Goal: Task Accomplishment & Management: Use online tool/utility

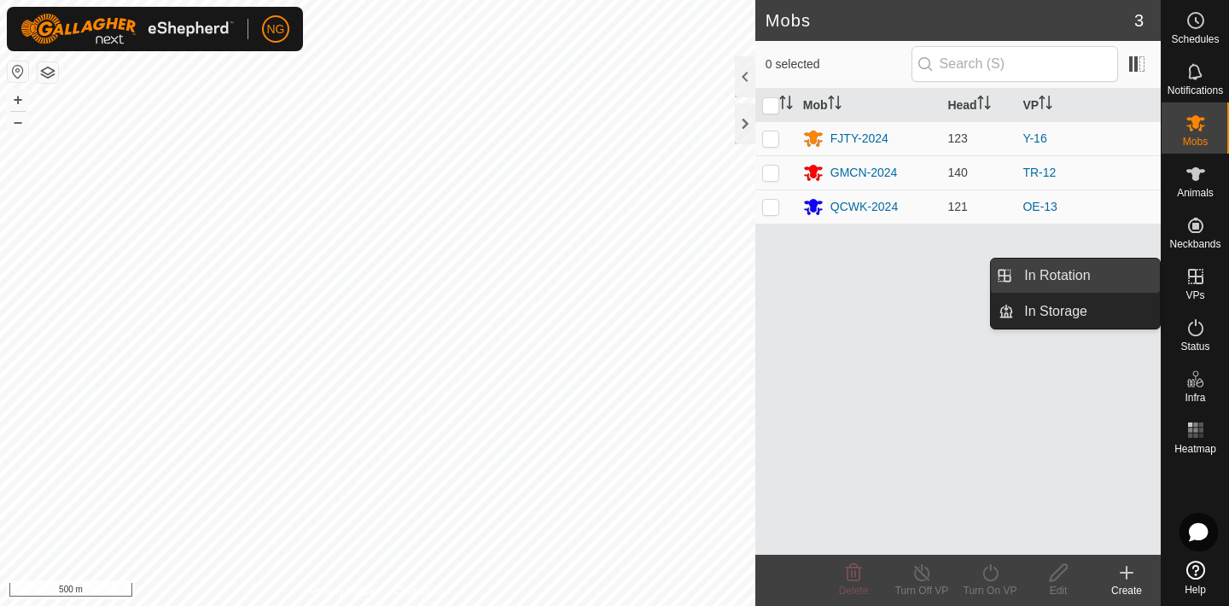
click at [1099, 275] on link "In Rotation" at bounding box center [1087, 276] width 146 height 34
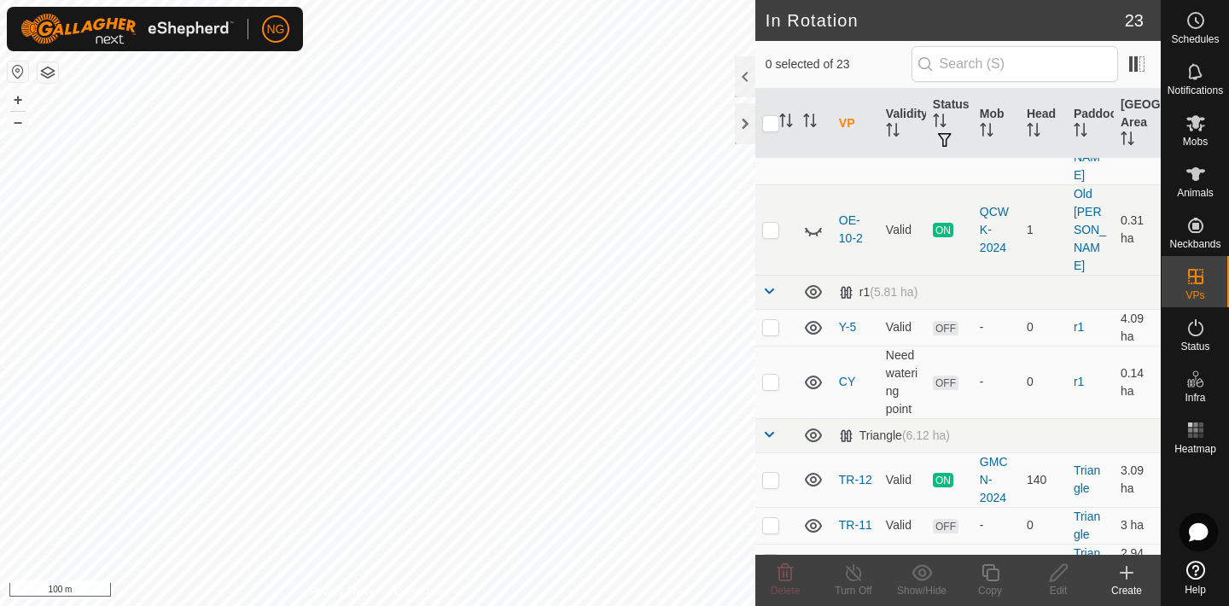
scroll to position [455, 0]
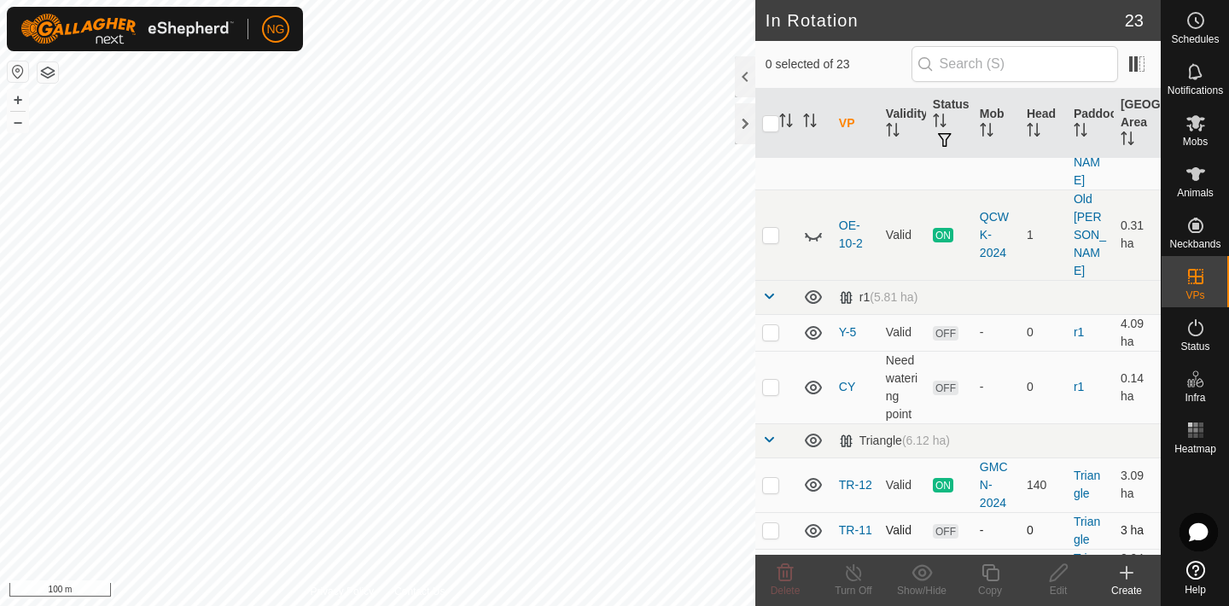
click at [771, 523] on p-checkbox at bounding box center [770, 530] width 17 height 14
checkbox input "true"
click at [771, 560] on p-checkbox at bounding box center [770, 567] width 17 height 14
checkbox input "true"
click at [782, 569] on icon at bounding box center [785, 572] width 20 height 20
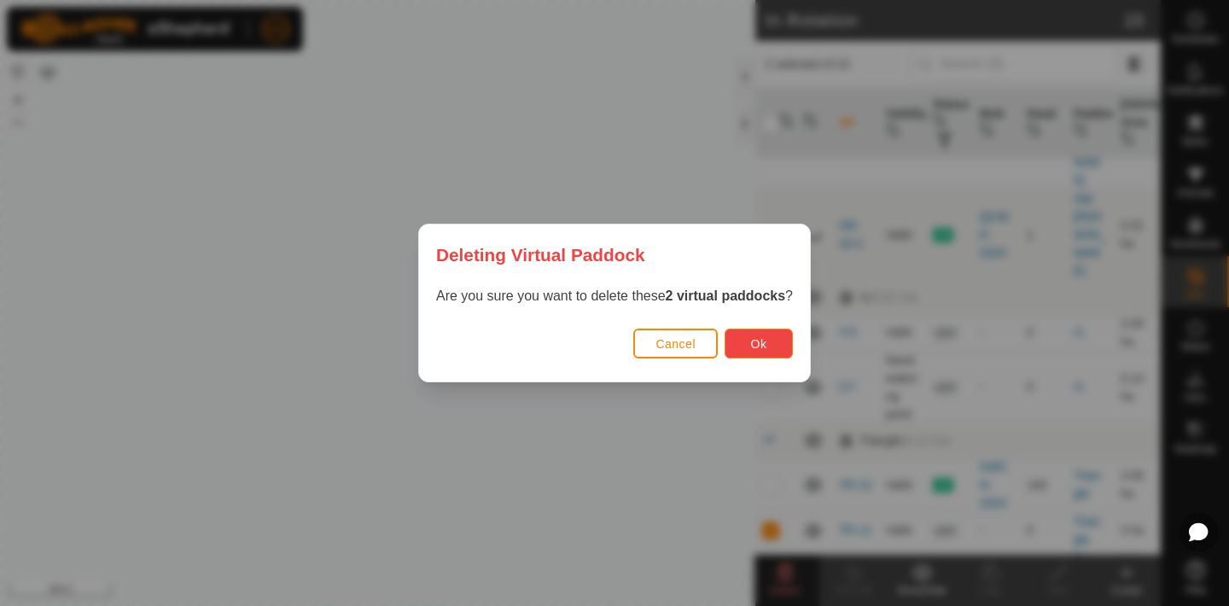
click at [765, 335] on button "Ok" at bounding box center [759, 344] width 68 height 30
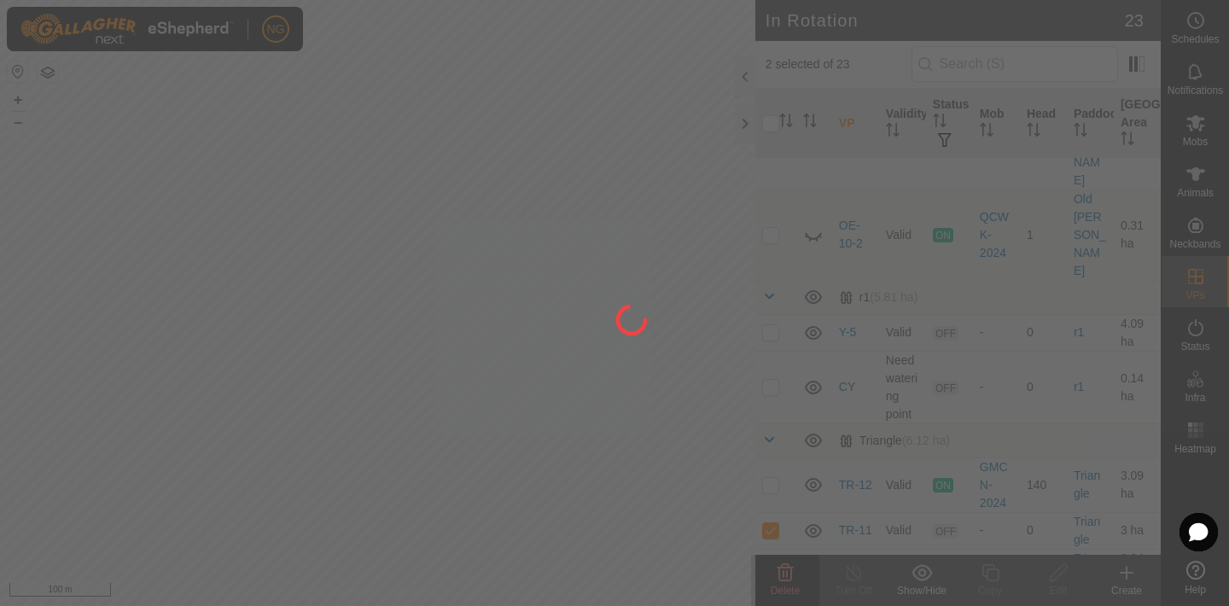
checkbox input "false"
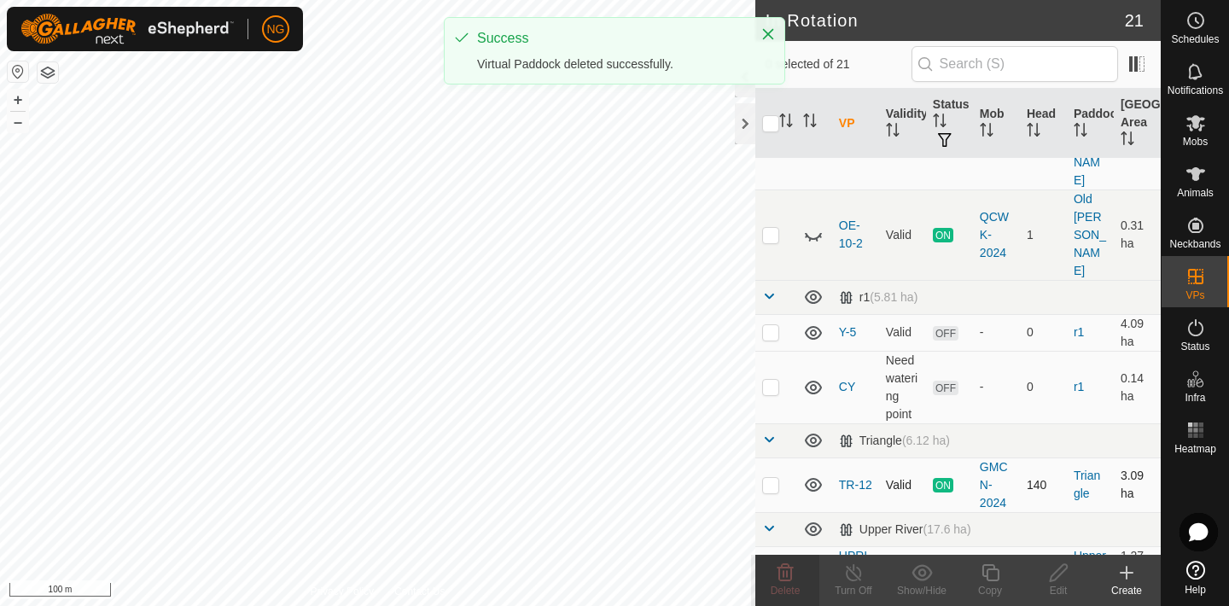
click at [767, 478] on p-checkbox at bounding box center [770, 485] width 17 height 14
checkbox input "true"
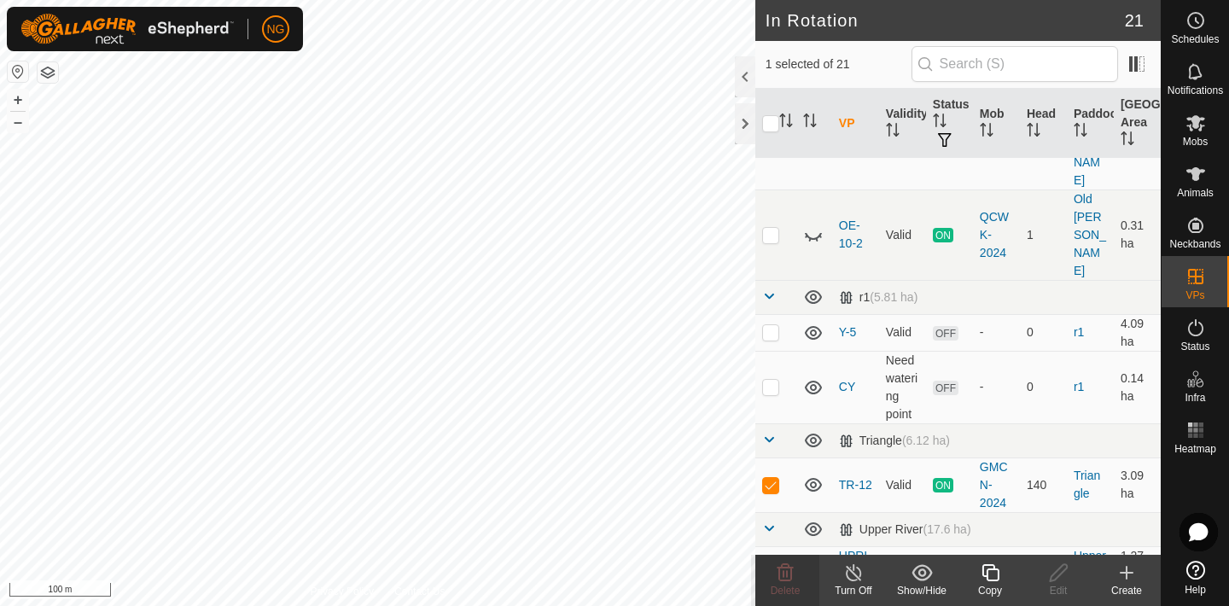
click at [991, 575] on icon at bounding box center [990, 572] width 21 height 20
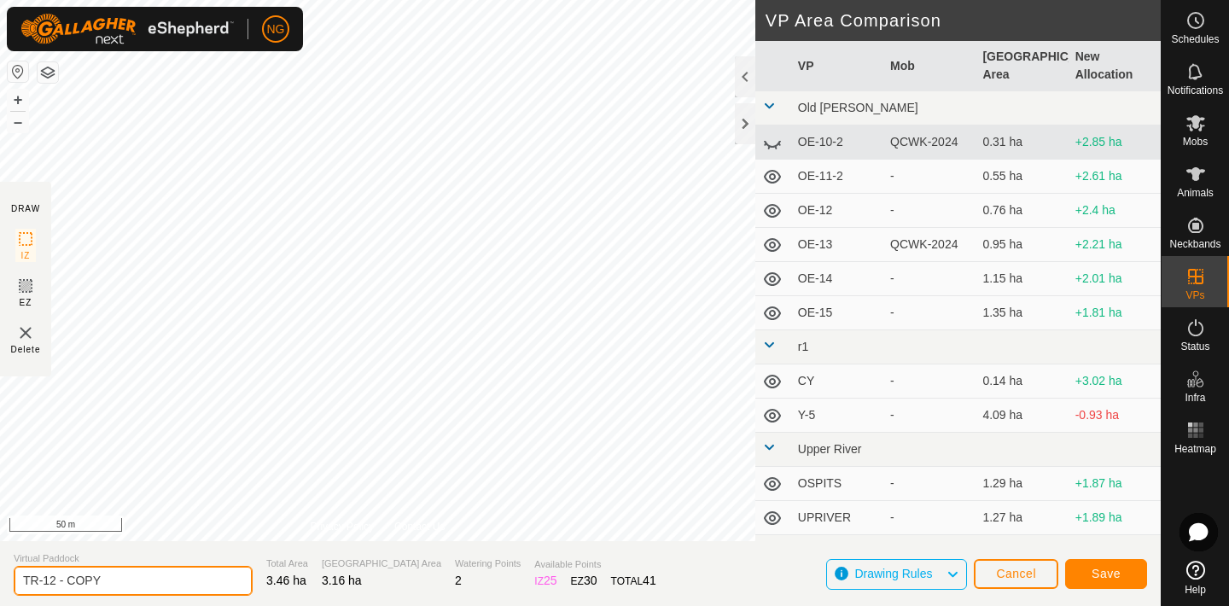
click at [120, 579] on input "TR-12 - COPY" at bounding box center [133, 581] width 239 height 30
type input "TR-13"
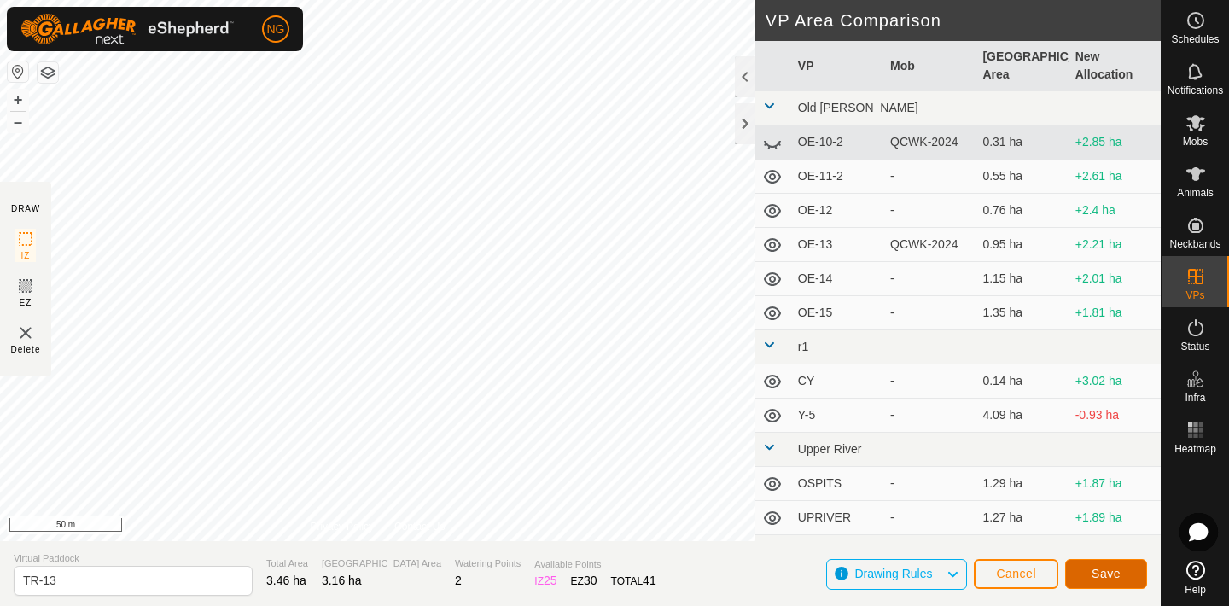
click at [1087, 568] on button "Save" at bounding box center [1106, 574] width 82 height 30
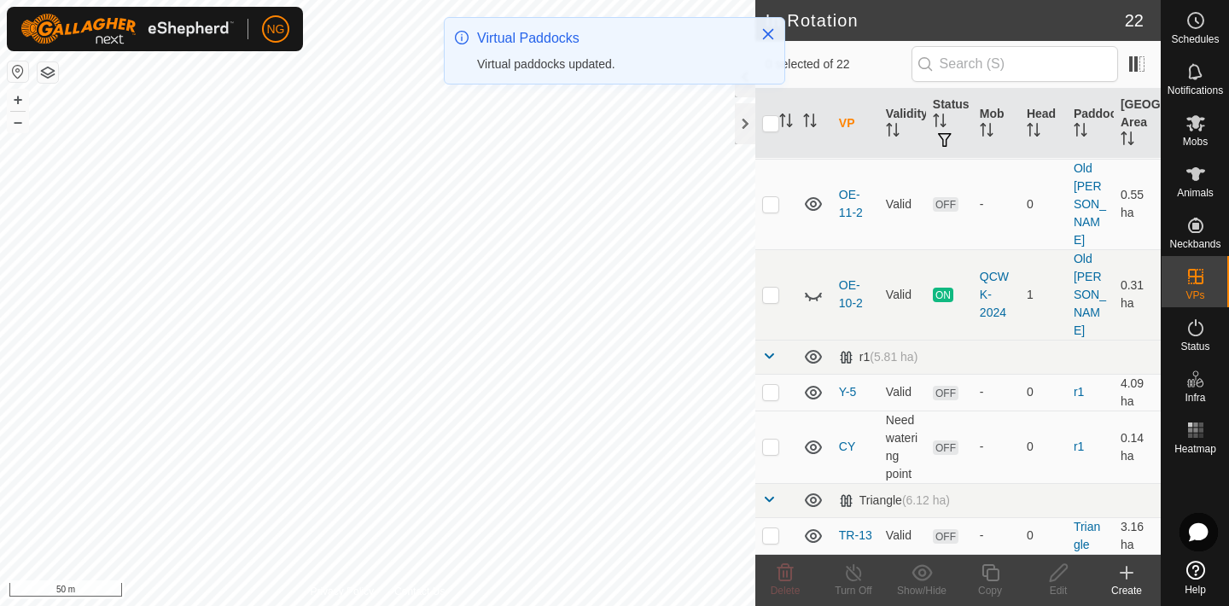
scroll to position [401, 0]
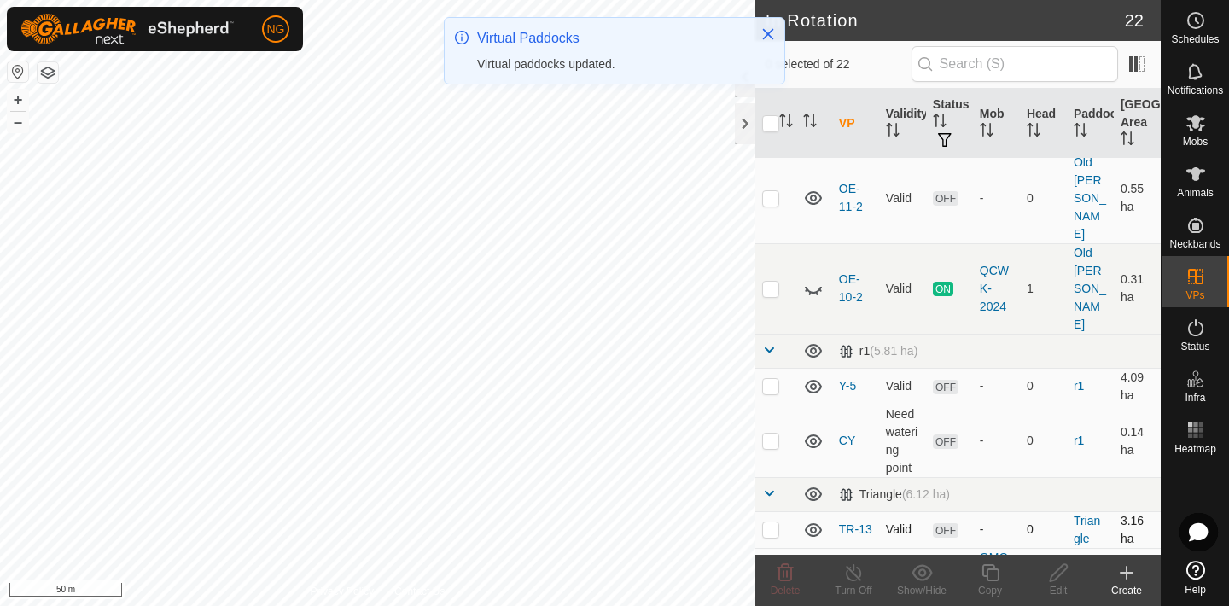
click at [772, 522] on p-checkbox at bounding box center [770, 529] width 17 height 14
checkbox input "true"
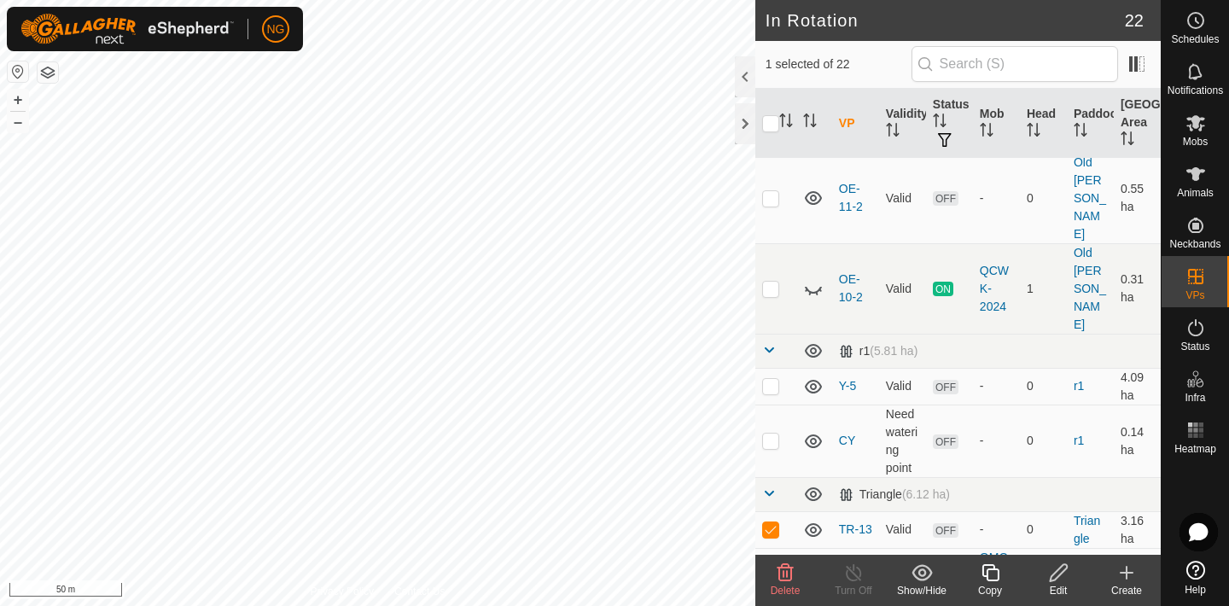
click at [995, 574] on icon at bounding box center [990, 572] width 21 height 20
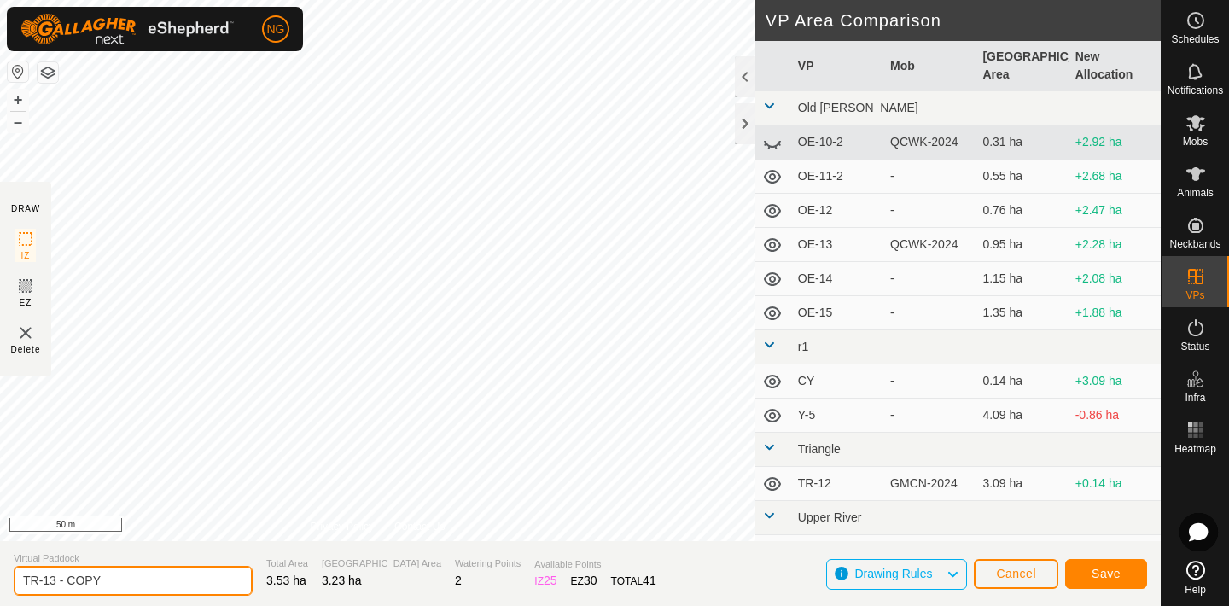
click at [129, 578] on input "TR-13 - COPY" at bounding box center [133, 581] width 239 height 30
type input "TR-14"
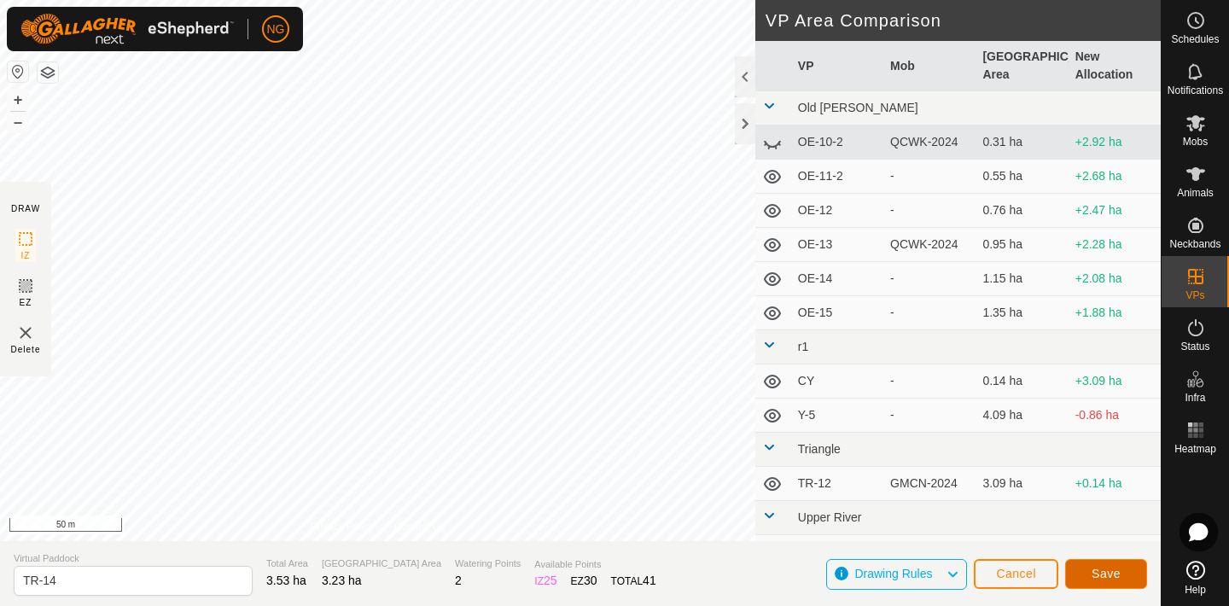
click at [1080, 564] on button "Save" at bounding box center [1106, 574] width 82 height 30
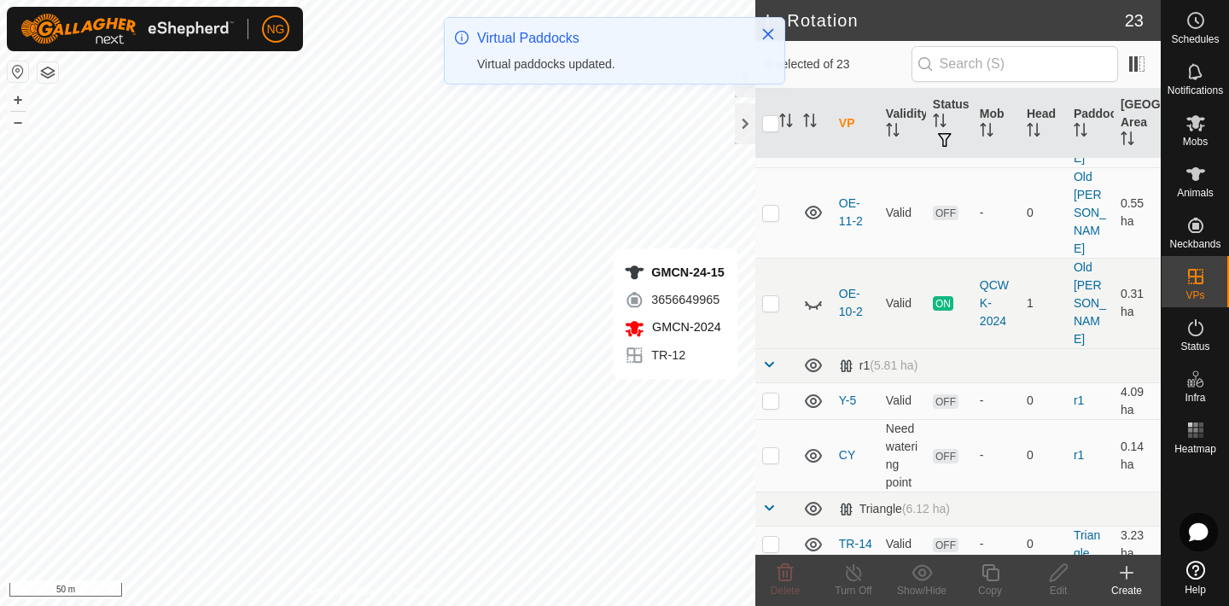
scroll to position [396, 0]
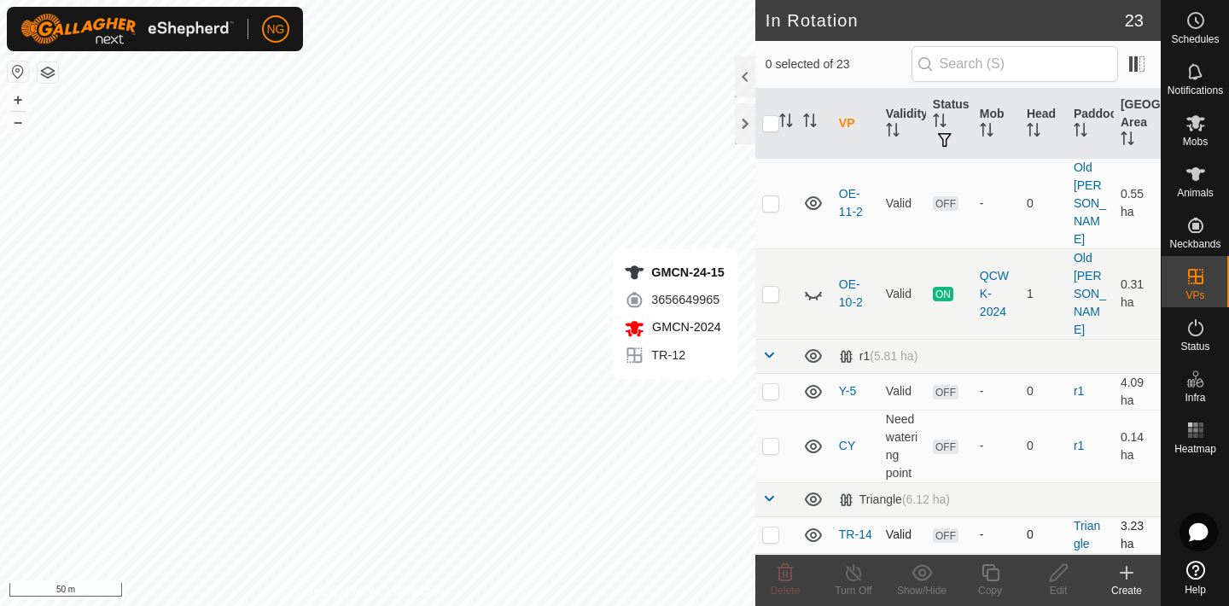
click at [770, 527] on p-checkbox at bounding box center [770, 534] width 17 height 14
checkbox input "true"
click at [989, 576] on icon at bounding box center [990, 572] width 21 height 20
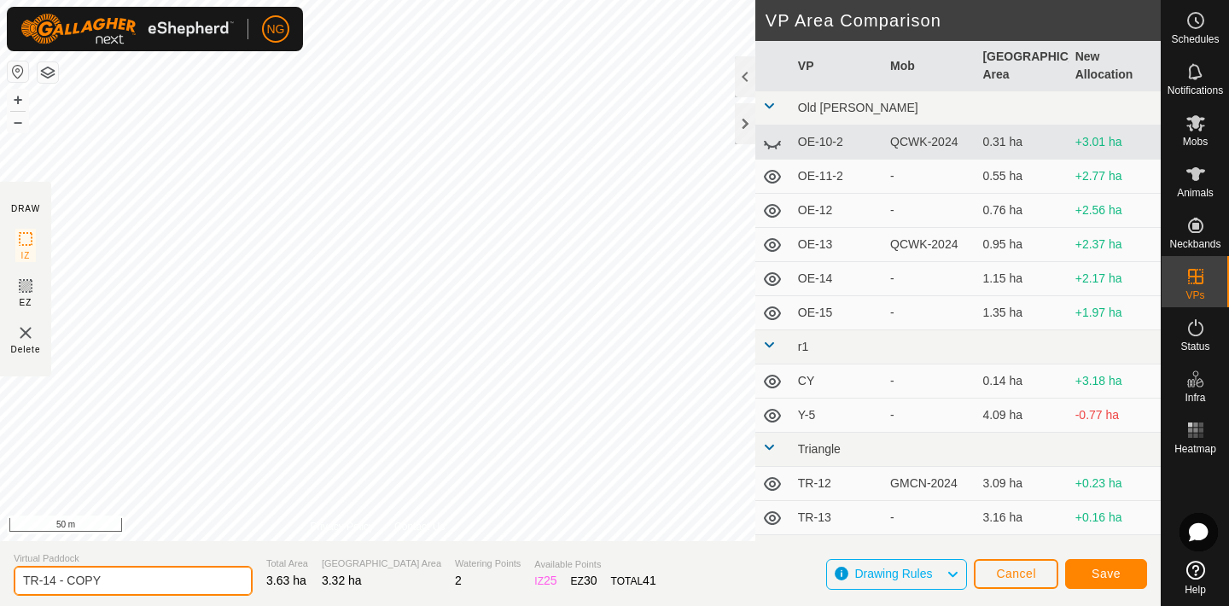
click at [110, 585] on input "TR-14 - COPY" at bounding box center [133, 581] width 239 height 30
type input "TR-15"
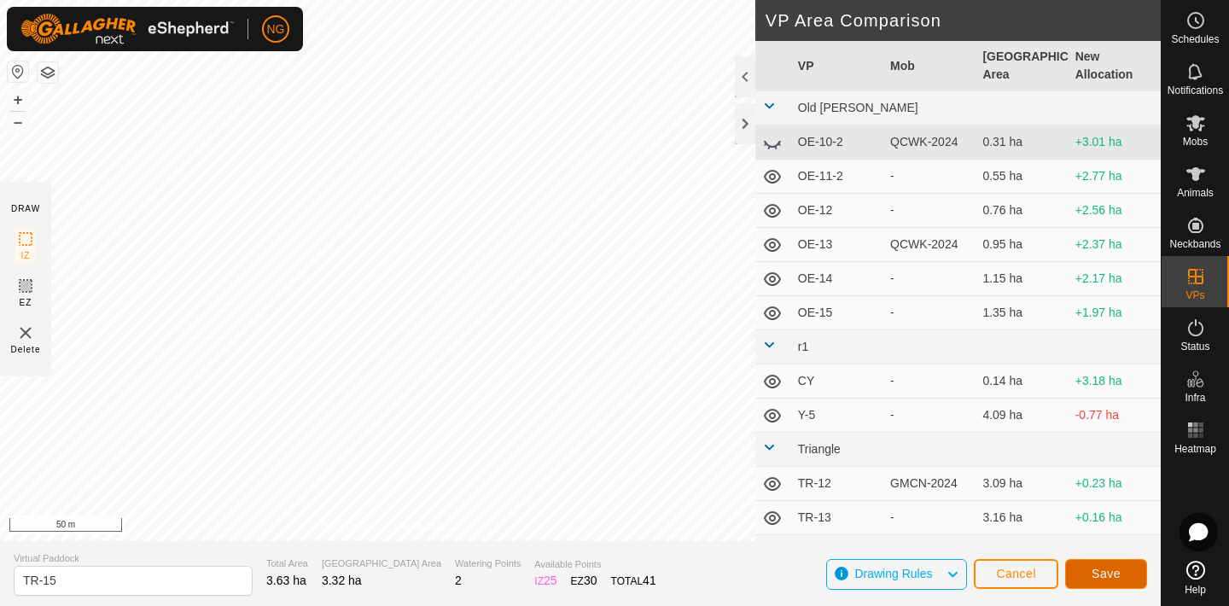
click at [1096, 566] on button "Save" at bounding box center [1106, 574] width 82 height 30
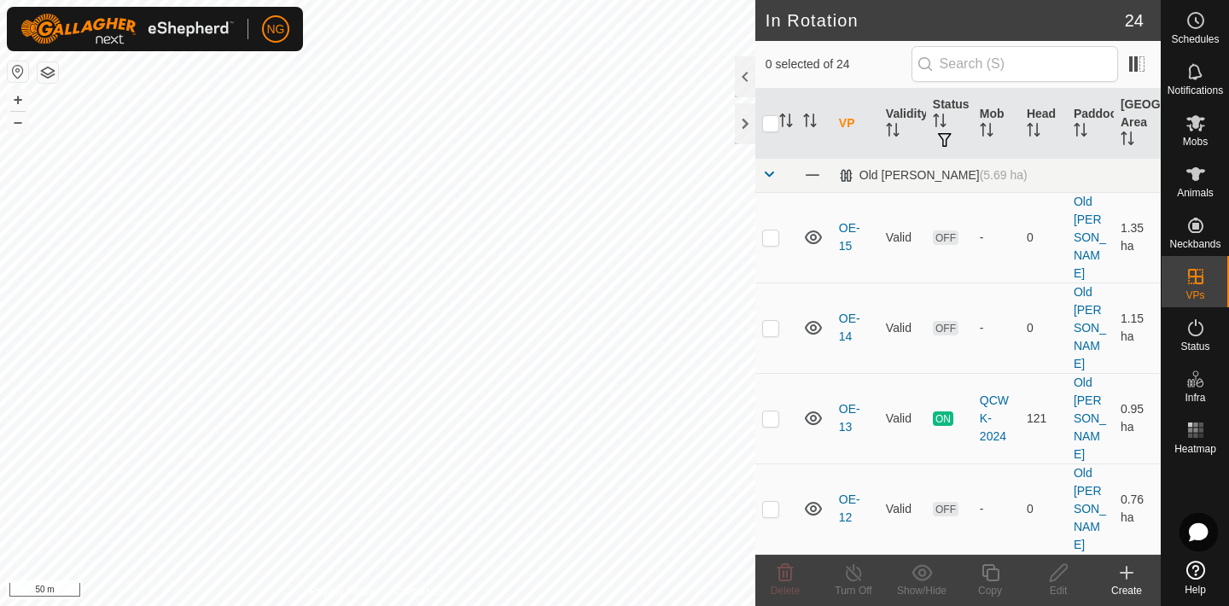
click at [768, 592] on p-checkbox at bounding box center [770, 599] width 17 height 14
checkbox input "true"
click at [771, 502] on p-checkbox at bounding box center [770, 509] width 17 height 14
checkbox input "true"
click at [771, 321] on p-checkbox at bounding box center [770, 328] width 17 height 14
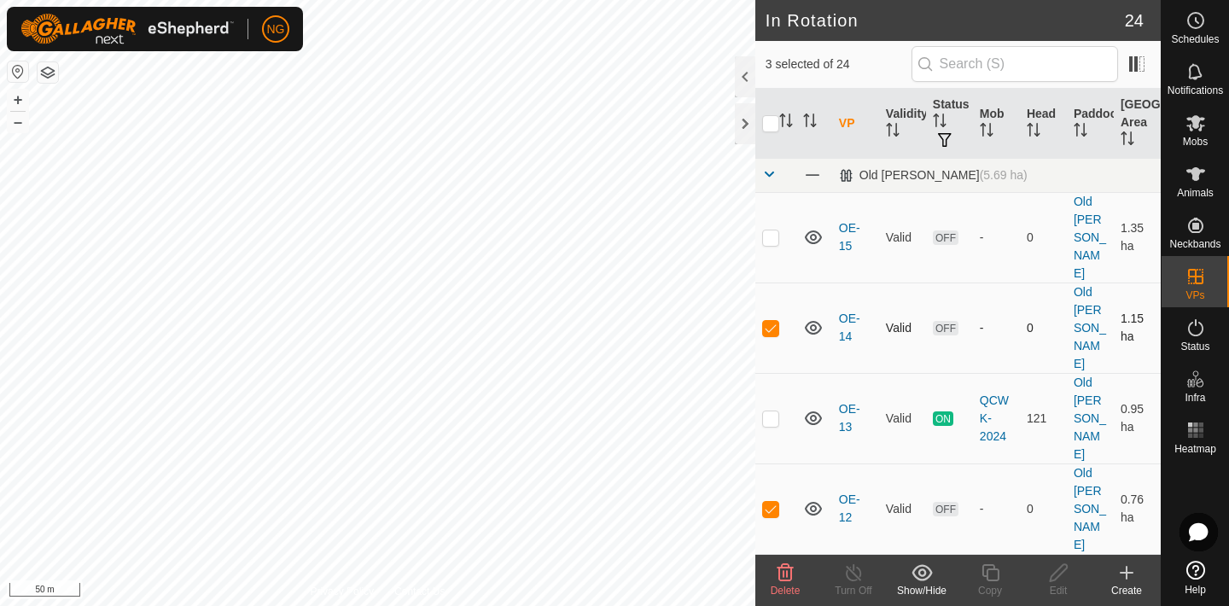
click at [771, 321] on p-checkbox at bounding box center [770, 328] width 17 height 14
checkbox input "false"
click at [782, 573] on icon at bounding box center [785, 572] width 20 height 20
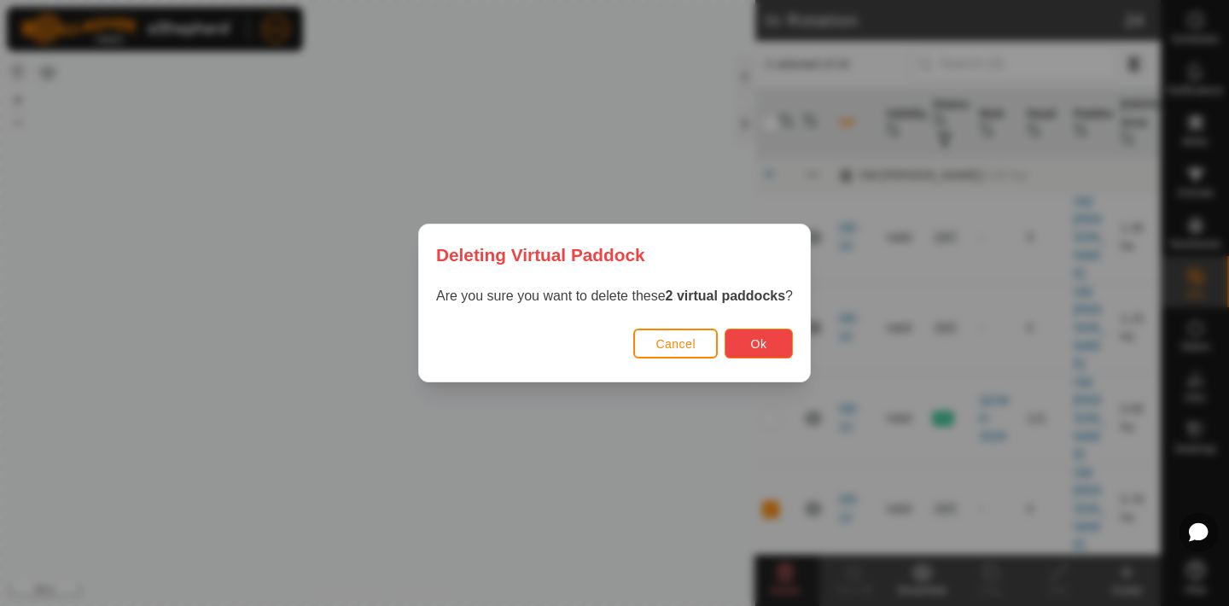
click at [760, 347] on span "Ok" at bounding box center [759, 344] width 16 height 14
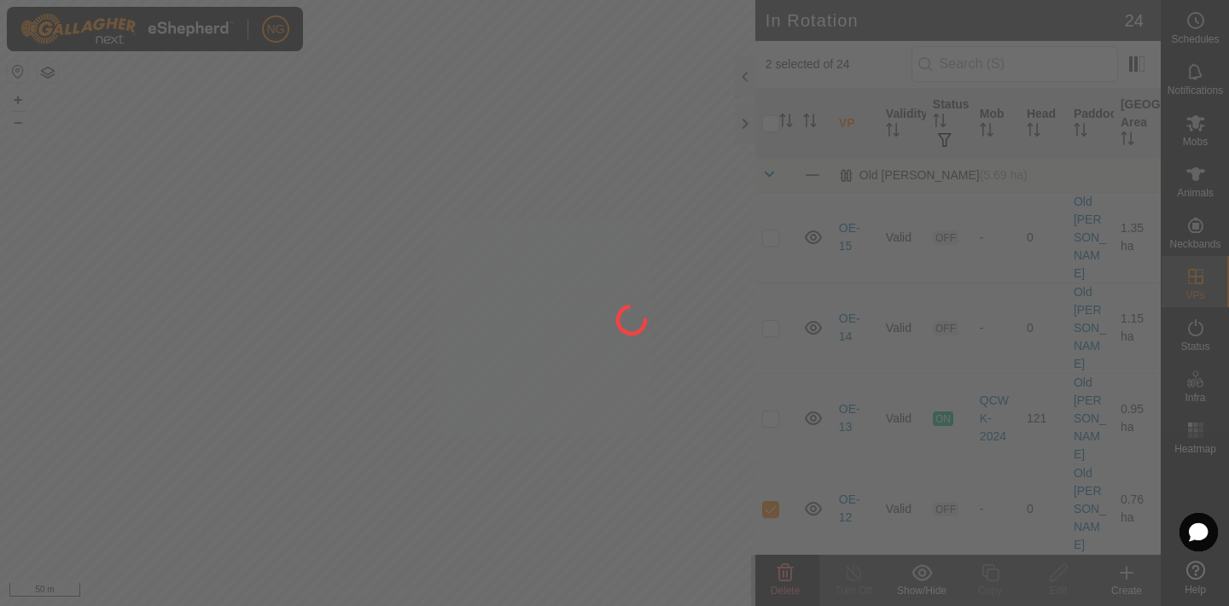
checkbox input "false"
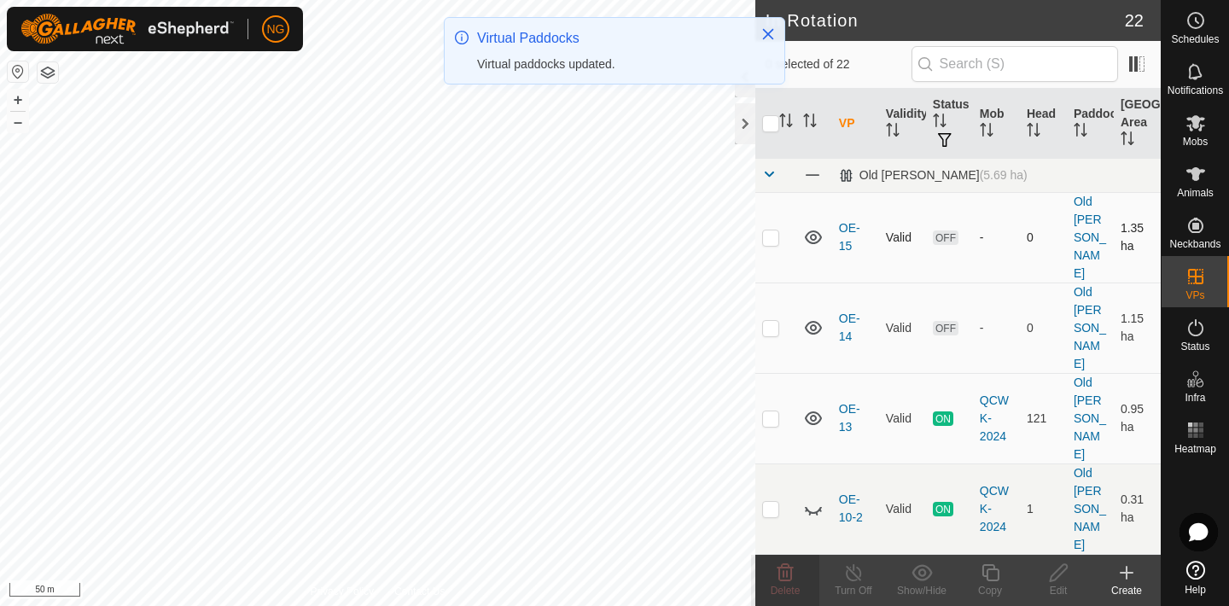
click at [770, 230] on p-checkbox at bounding box center [770, 237] width 17 height 14
checkbox input "true"
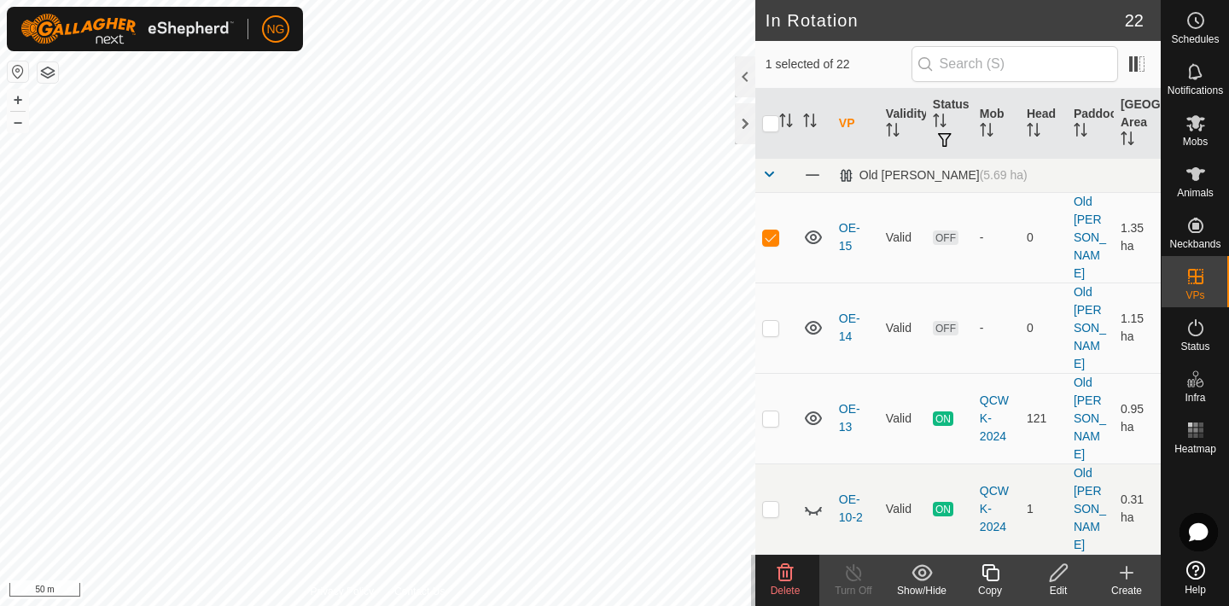
click at [991, 575] on icon at bounding box center [990, 572] width 21 height 20
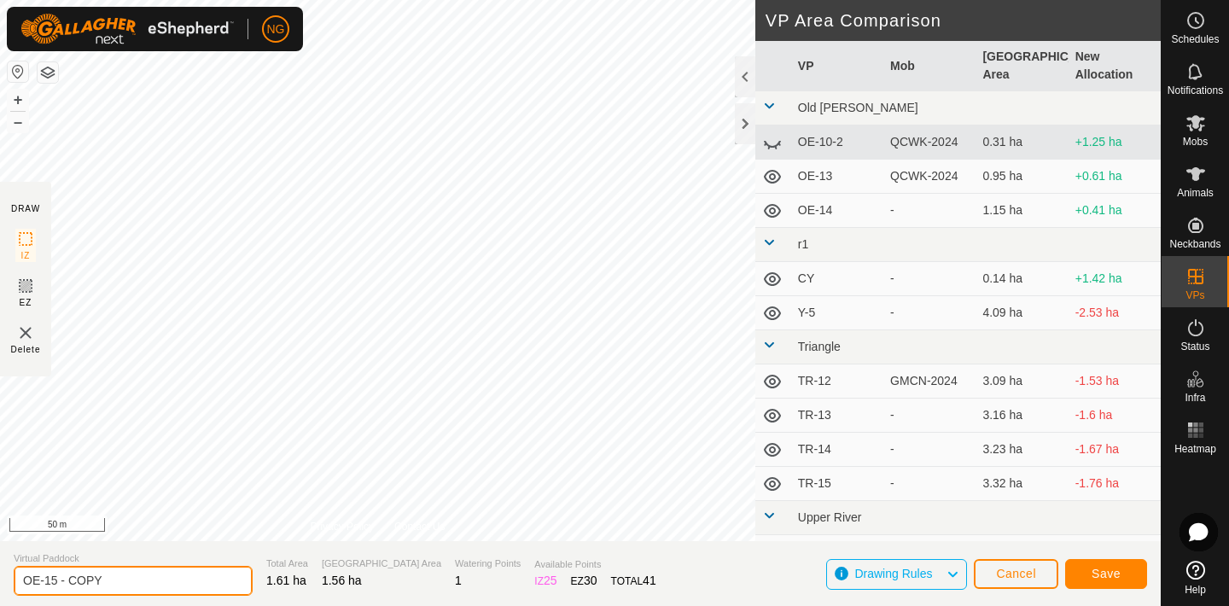
click at [124, 579] on input "OE-15 - COPY" at bounding box center [133, 581] width 239 height 30
type input "OE-16"
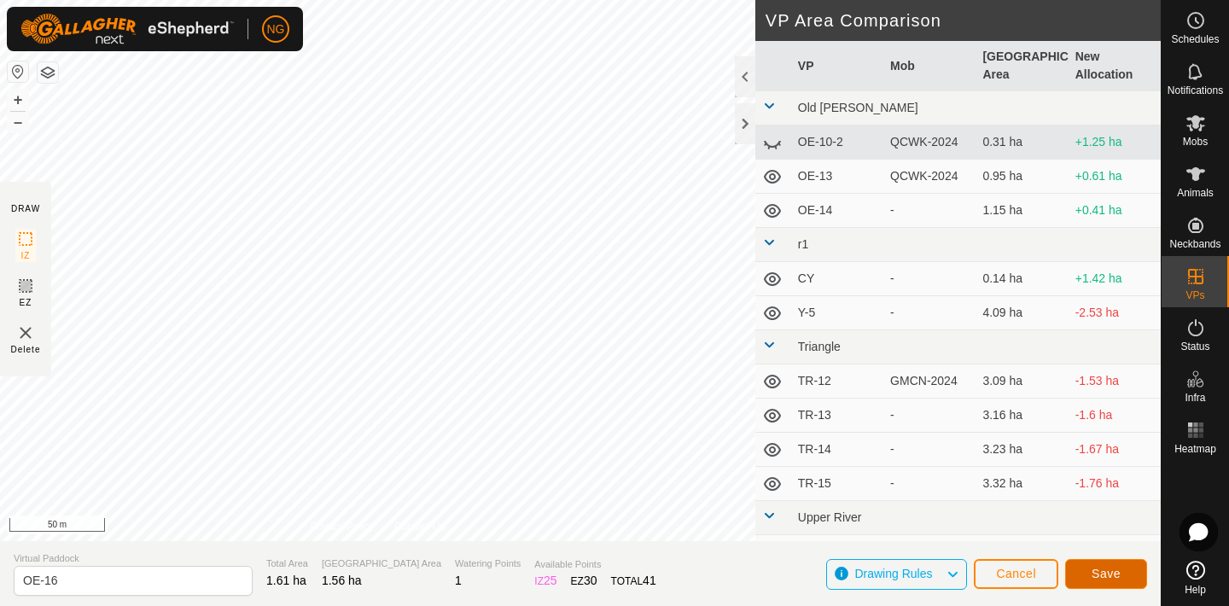
click at [1110, 567] on span "Save" at bounding box center [1105, 574] width 29 height 14
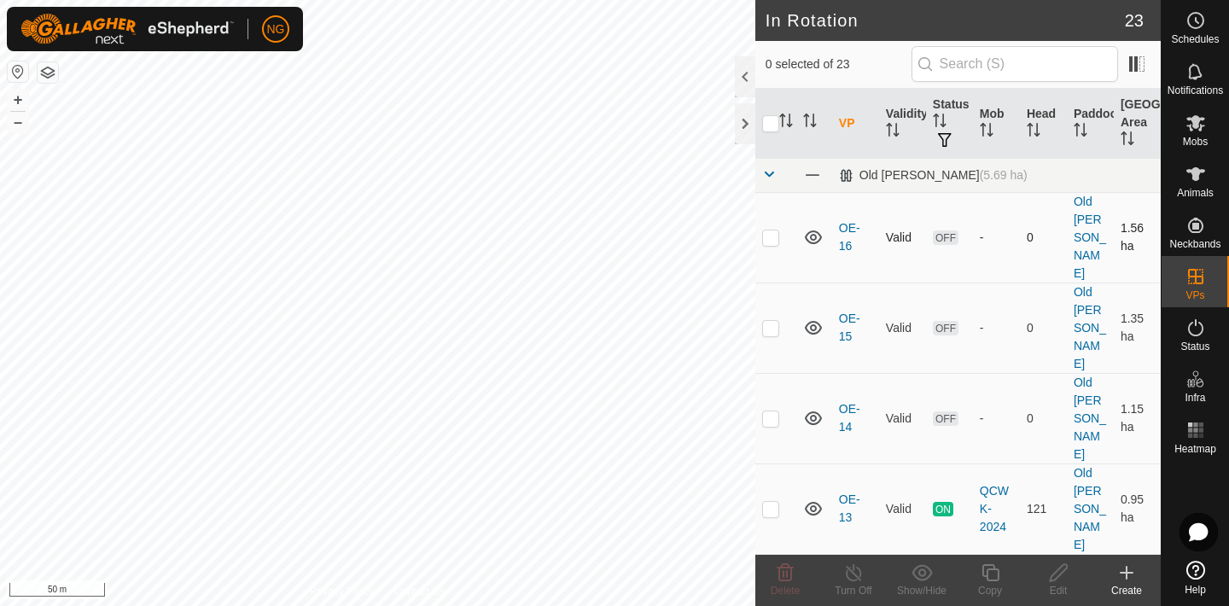
click at [772, 230] on p-checkbox at bounding box center [770, 237] width 17 height 14
checkbox input "true"
click at [993, 573] on icon at bounding box center [990, 572] width 21 height 20
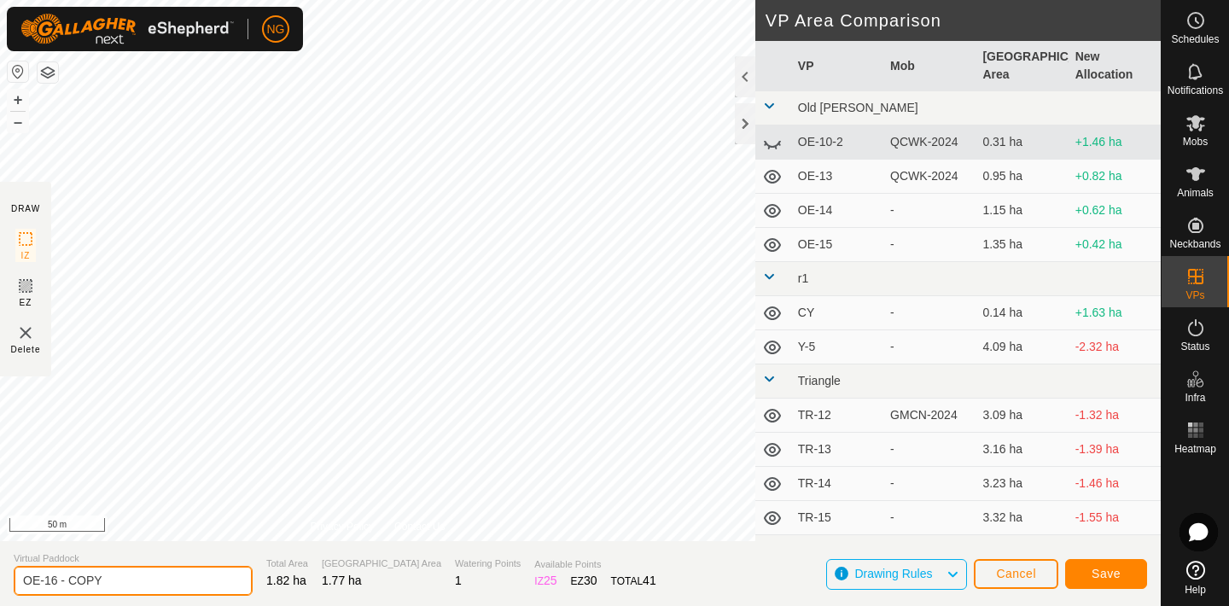
click at [113, 584] on input "OE-16 - COPY" at bounding box center [133, 581] width 239 height 30
type input "OE-17"
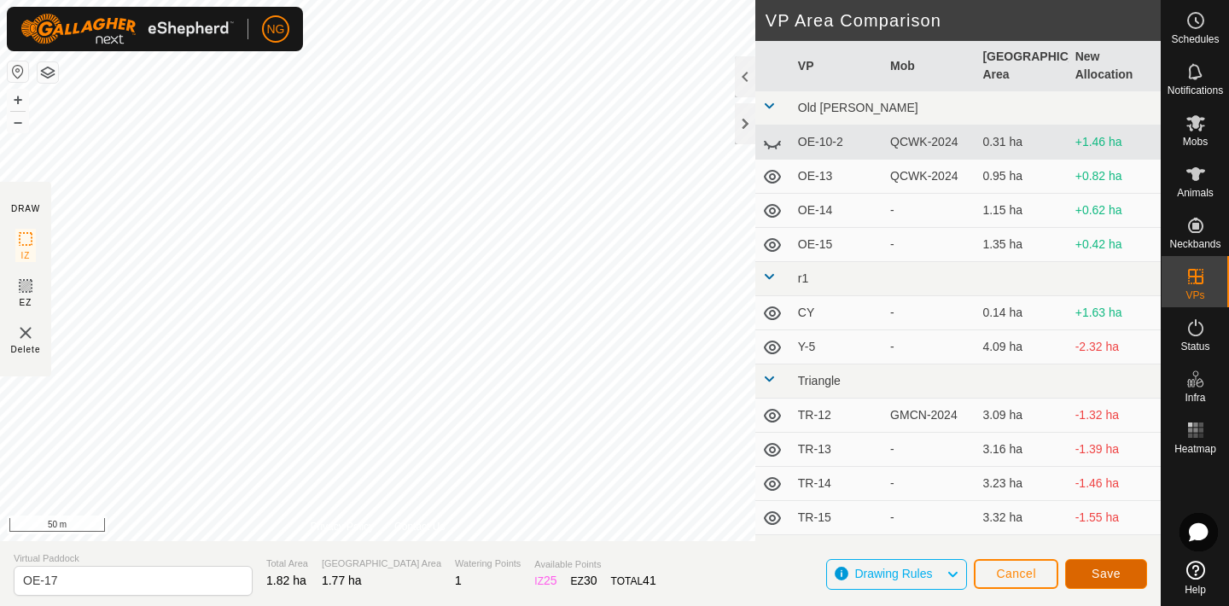
click at [1114, 563] on button "Save" at bounding box center [1106, 574] width 82 height 30
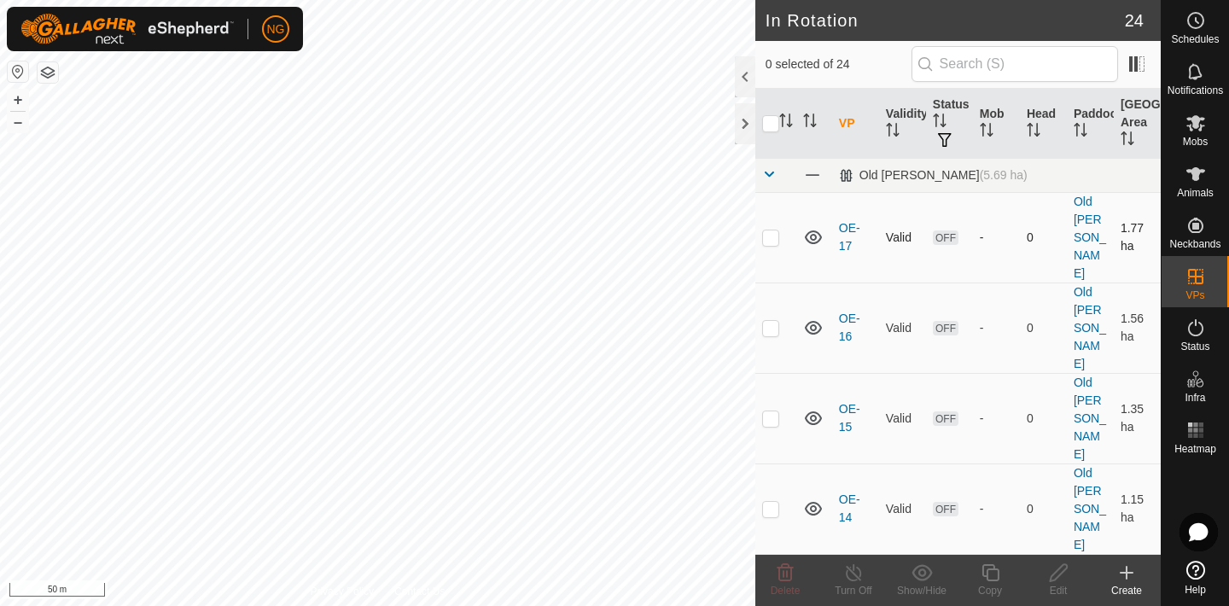
click at [771, 230] on p-checkbox at bounding box center [770, 237] width 17 height 14
checkbox input "true"
click at [990, 575] on icon at bounding box center [990, 572] width 21 height 20
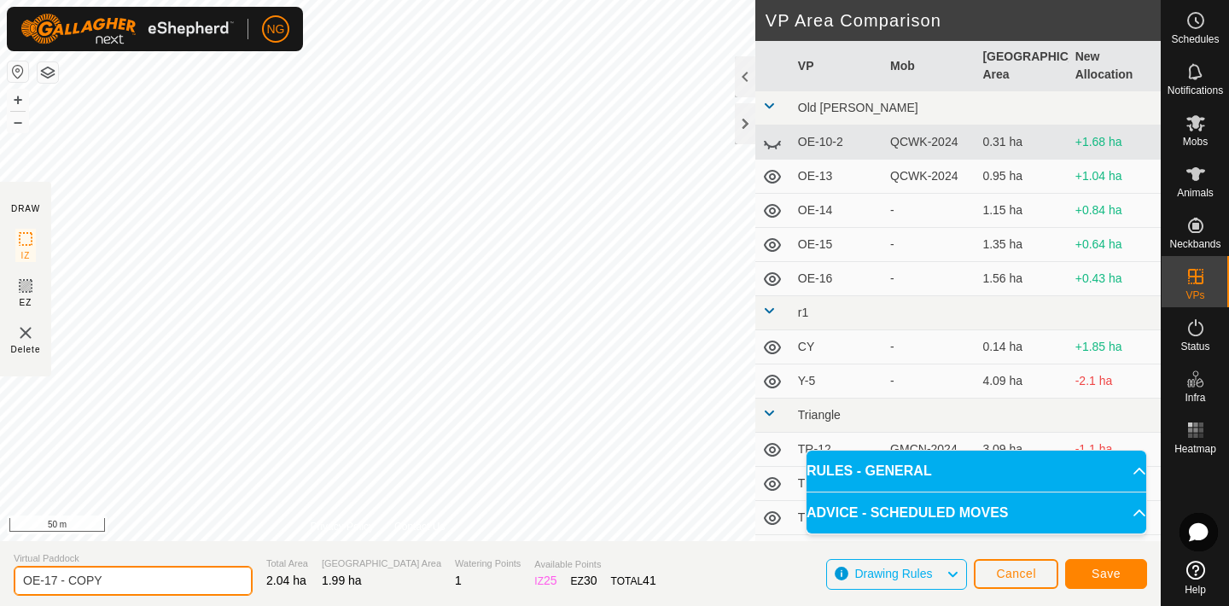
click at [120, 583] on input "OE-17 - COPY" at bounding box center [133, 581] width 239 height 30
type input "OE-18"
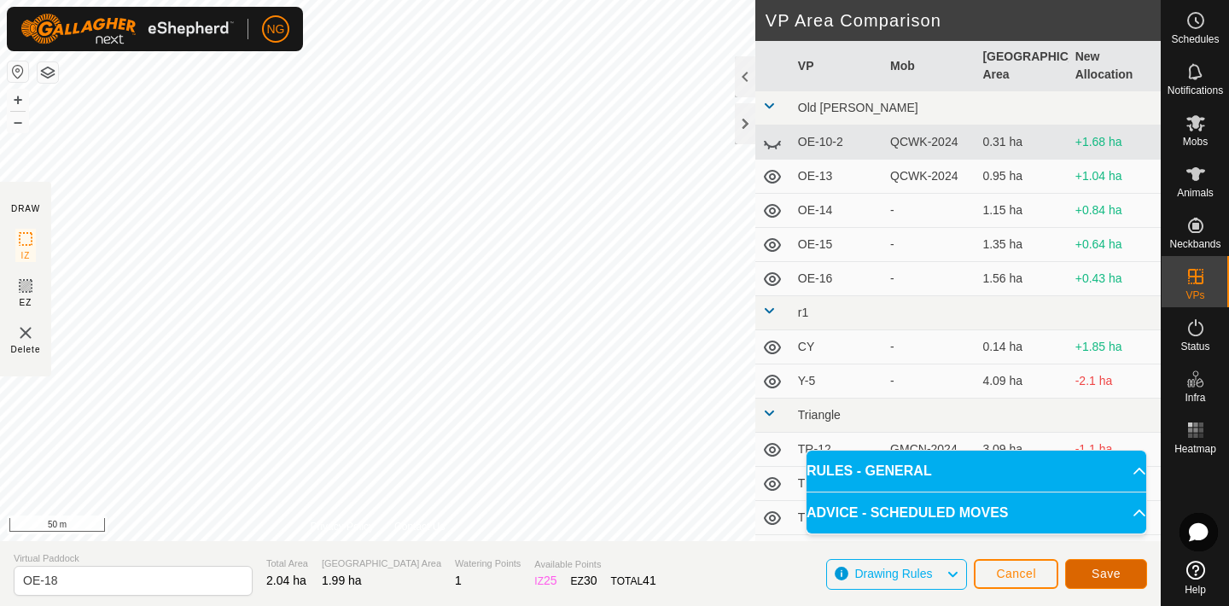
click at [1107, 565] on button "Save" at bounding box center [1106, 574] width 82 height 30
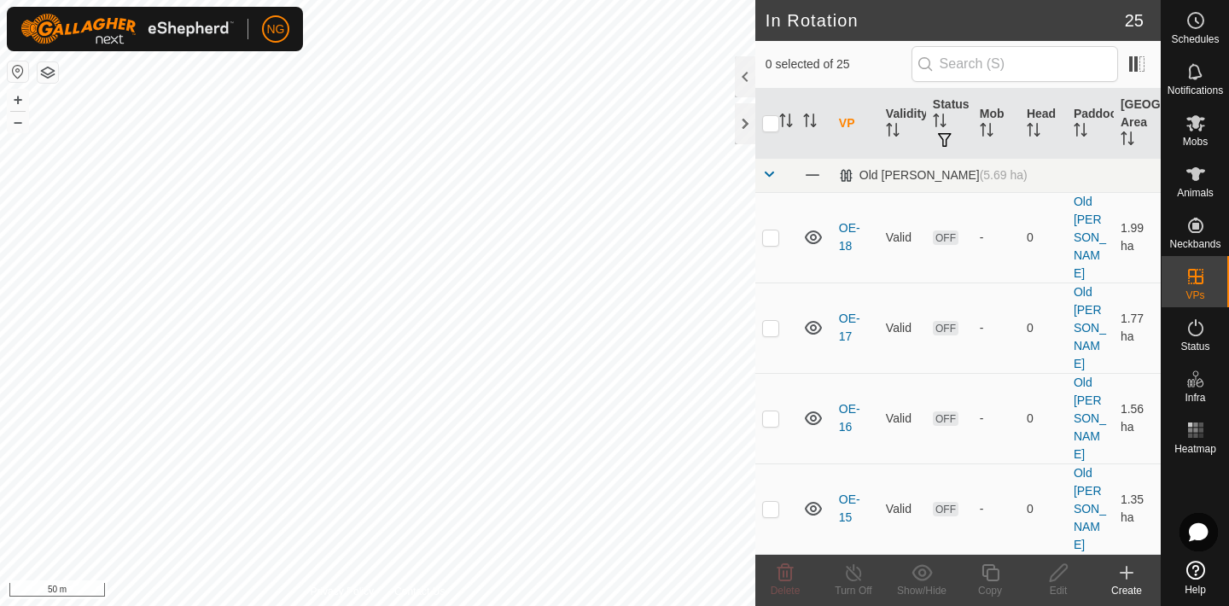
click at [769, 230] on p-checkbox at bounding box center [770, 237] width 17 height 14
checkbox input "true"
click at [990, 572] on icon at bounding box center [990, 572] width 21 height 20
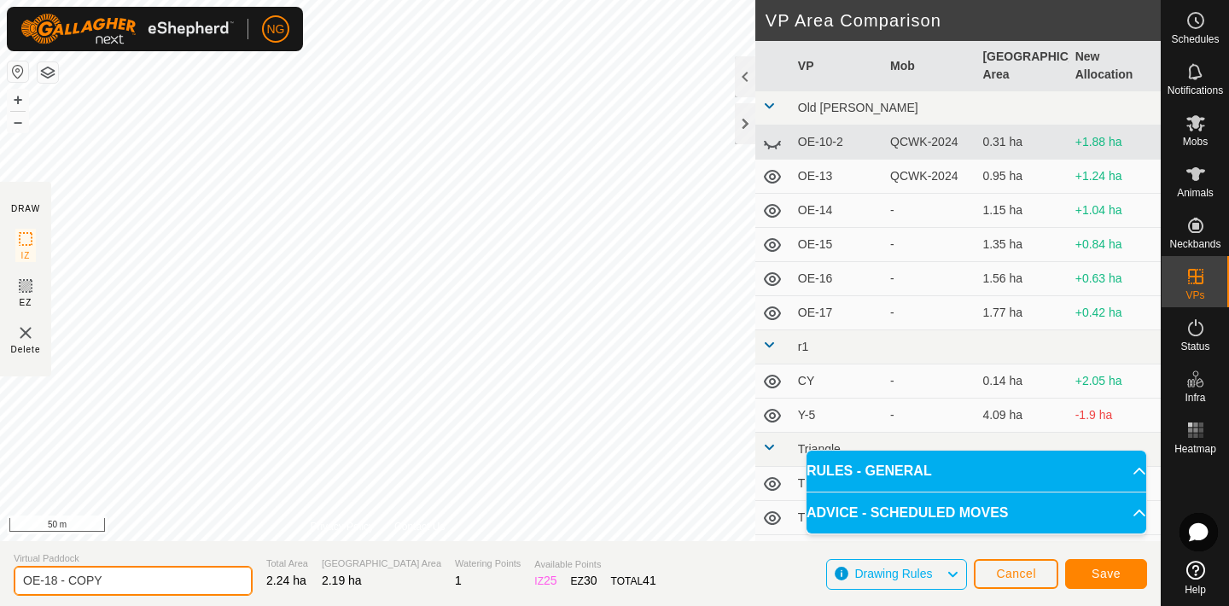
click at [123, 582] on input "OE-18 - COPY" at bounding box center [133, 581] width 239 height 30
type input "OE-19"
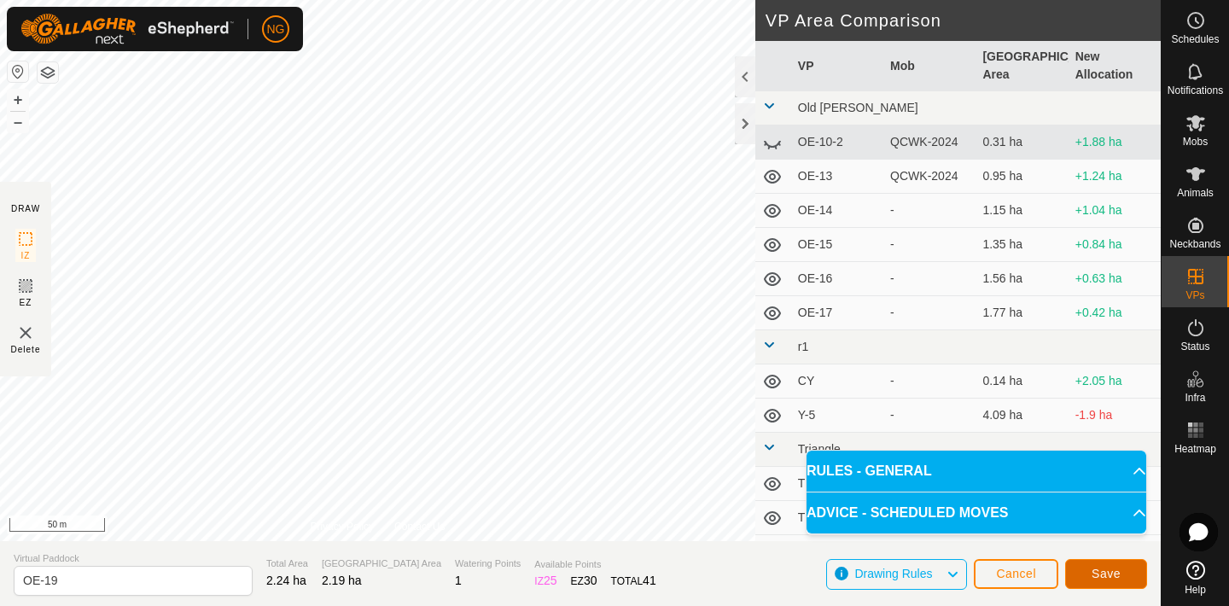
click at [1081, 567] on button "Save" at bounding box center [1106, 574] width 82 height 30
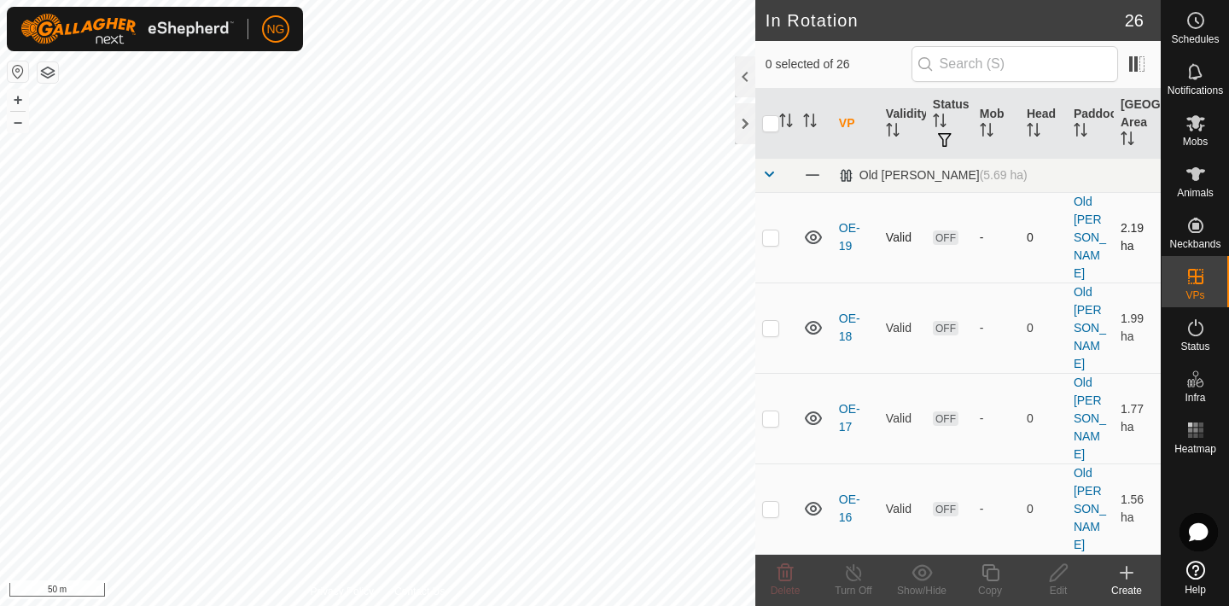
click at [771, 230] on p-checkbox at bounding box center [770, 237] width 17 height 14
checkbox input "true"
click at [989, 575] on icon at bounding box center [990, 572] width 21 height 20
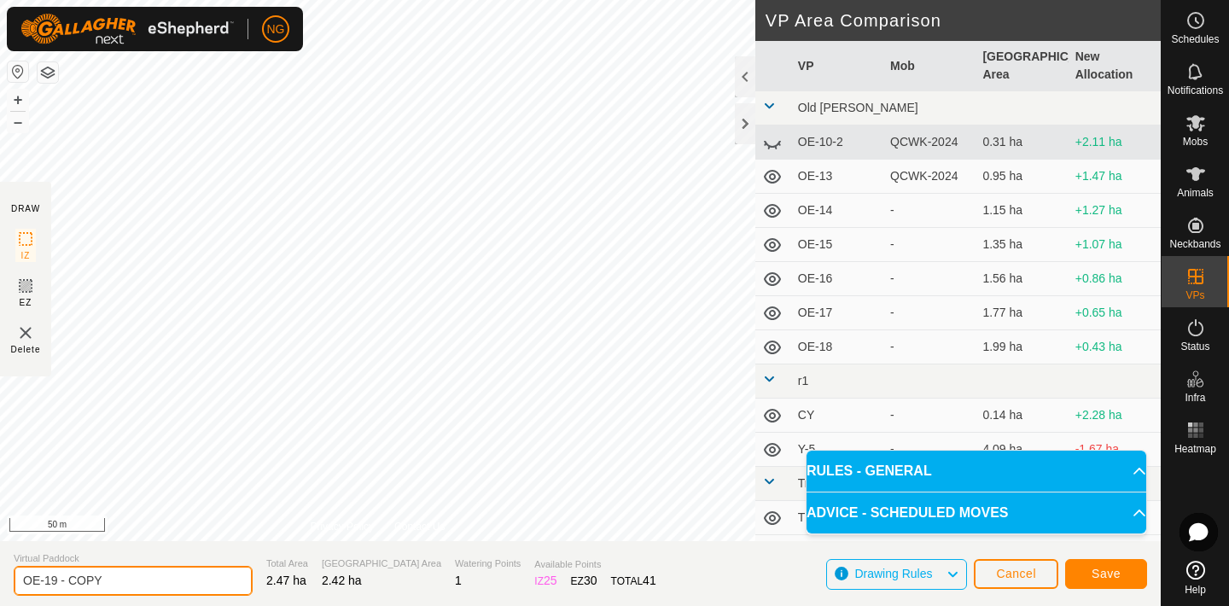
click at [120, 573] on input "OE-19 - COPY" at bounding box center [133, 581] width 239 height 30
type input "OE-20"
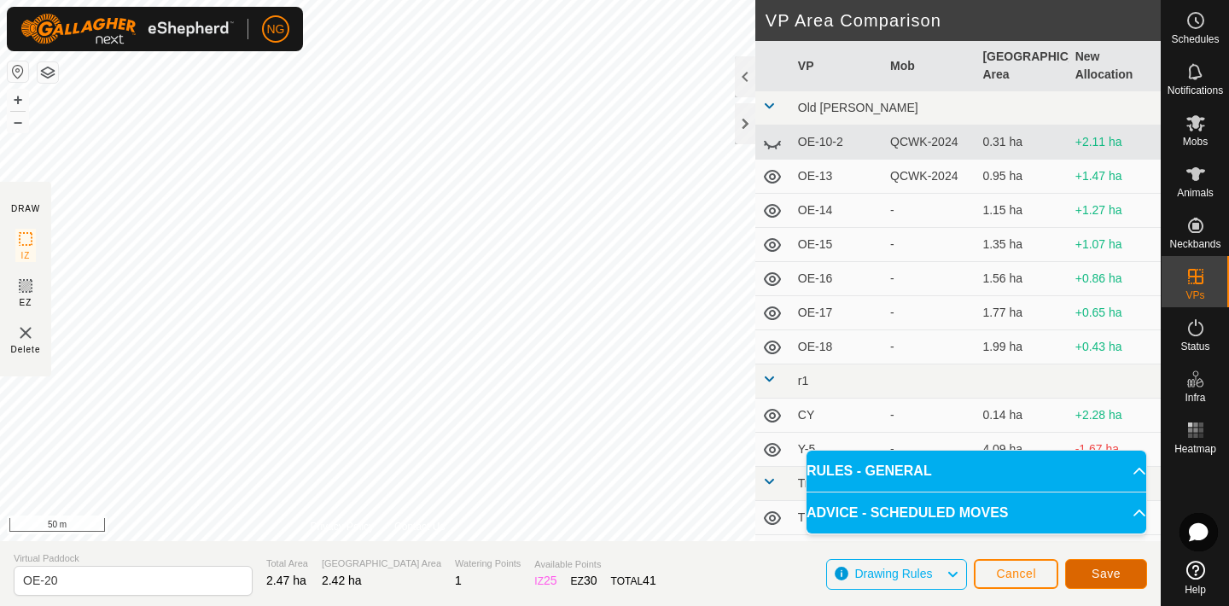
click at [1104, 564] on button "Save" at bounding box center [1106, 574] width 82 height 30
